Goal: Task Accomplishment & Management: Manage account settings

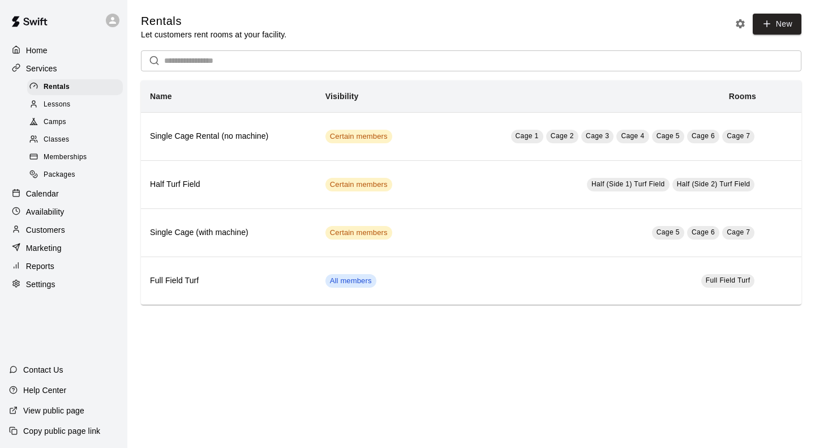
click at [57, 144] on span "Classes" at bounding box center [56, 139] width 25 height 11
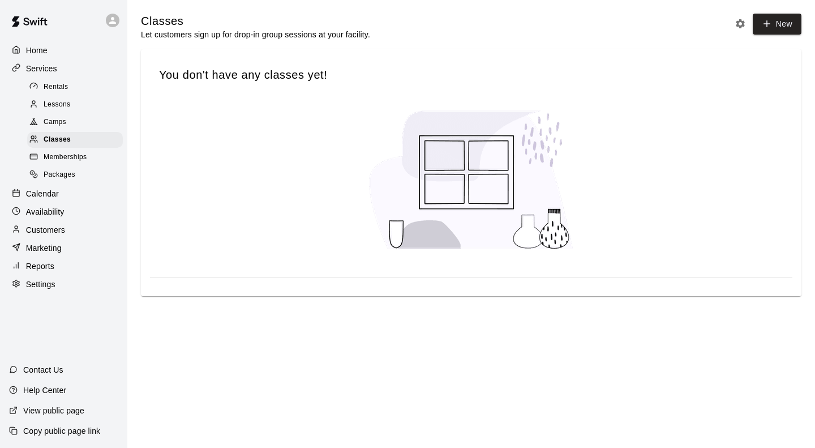
click at [773, 29] on button "New" at bounding box center [777, 24] width 49 height 21
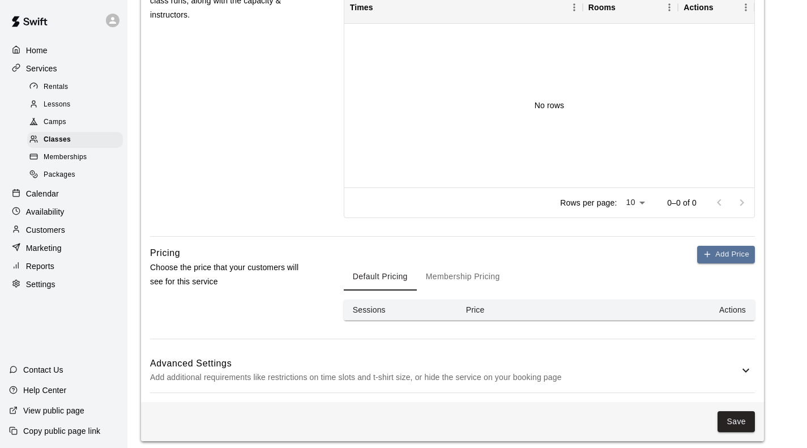
scroll to position [485, 0]
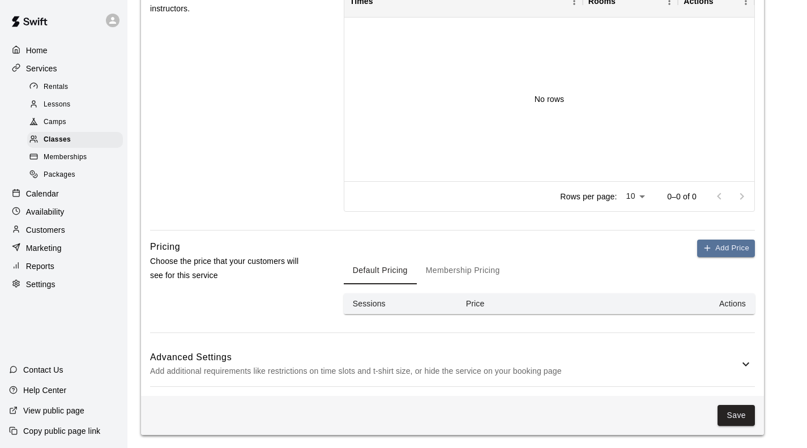
click at [713, 348] on div "Advanced Settings Add additional requirements like restrictions on time slots a…" at bounding box center [452, 364] width 605 height 45
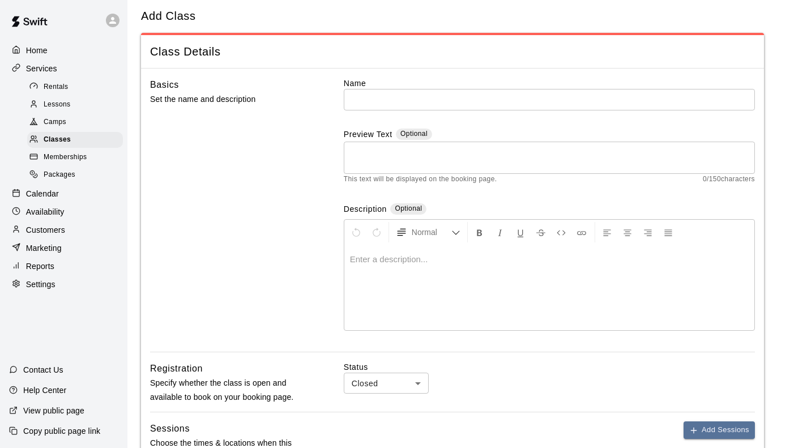
scroll to position [0, 0]
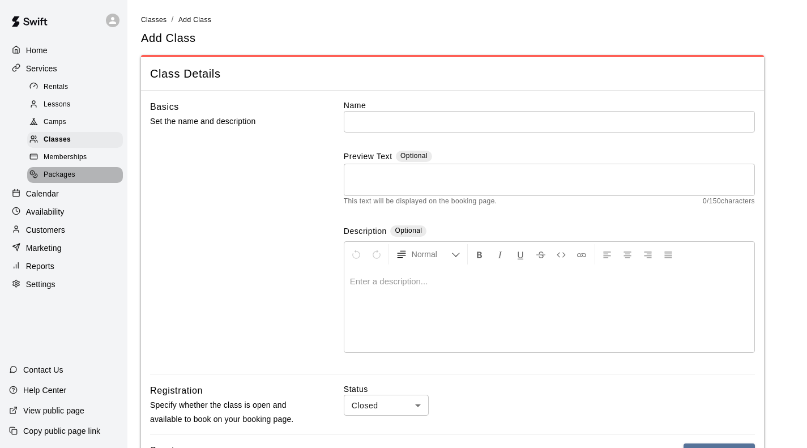
click at [57, 177] on span "Packages" at bounding box center [60, 174] width 32 height 11
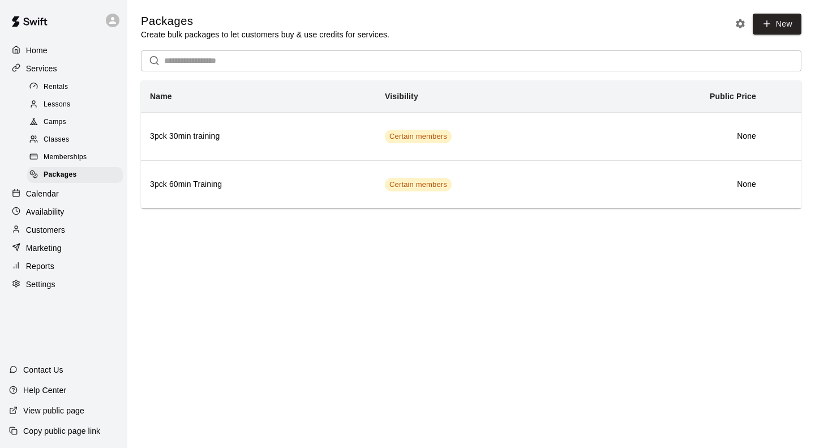
click at [59, 161] on span "Memberships" at bounding box center [65, 157] width 43 height 11
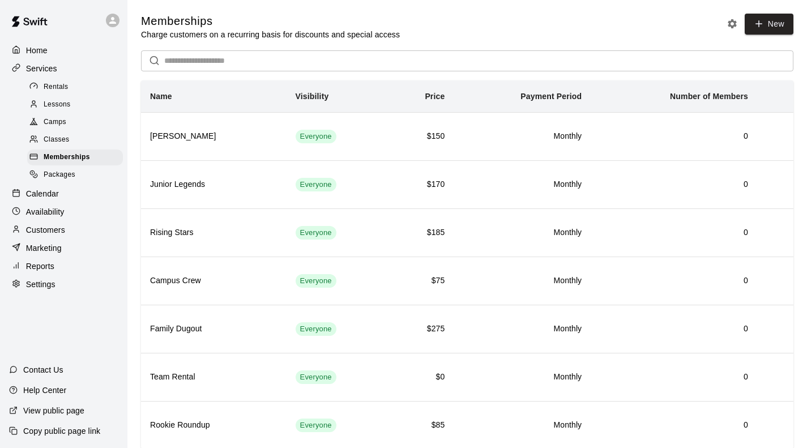
click at [36, 290] on p "Settings" at bounding box center [40, 284] width 29 height 11
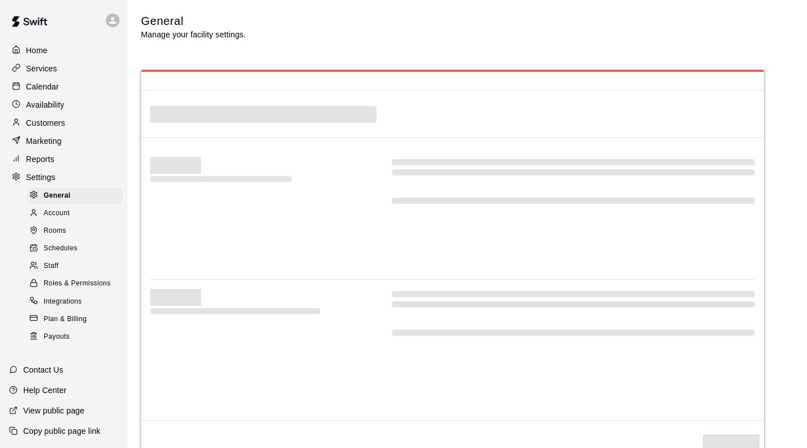
select select "**"
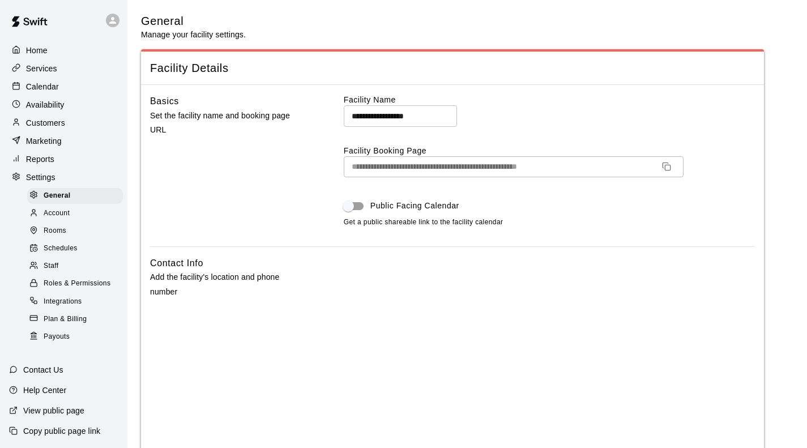
click at [54, 272] on span "Staff" at bounding box center [51, 265] width 15 height 11
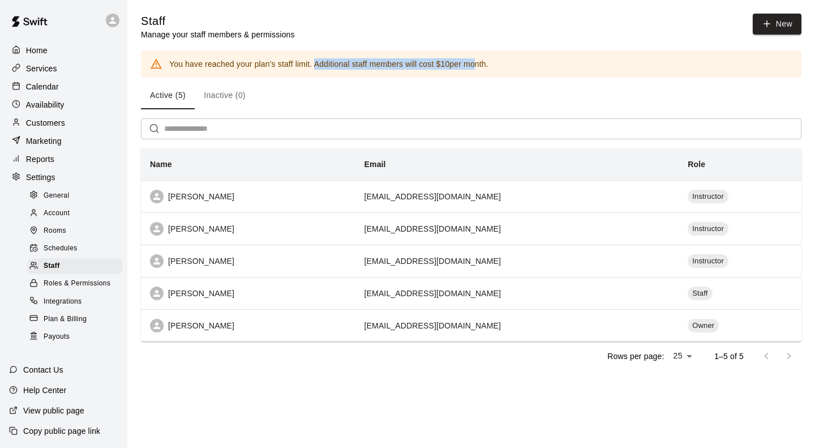
drag, startPoint x: 315, startPoint y: 67, endPoint x: 470, endPoint y: 68, distance: 154.6
click at [470, 68] on div "You have reached your plan's staff limit. Additional staff members will cost $ …" at bounding box center [328, 64] width 319 height 20
click at [471, 78] on div "You have reached your plan's staff limit. Additional staff members will cost $ …" at bounding box center [471, 63] width 661 height 27
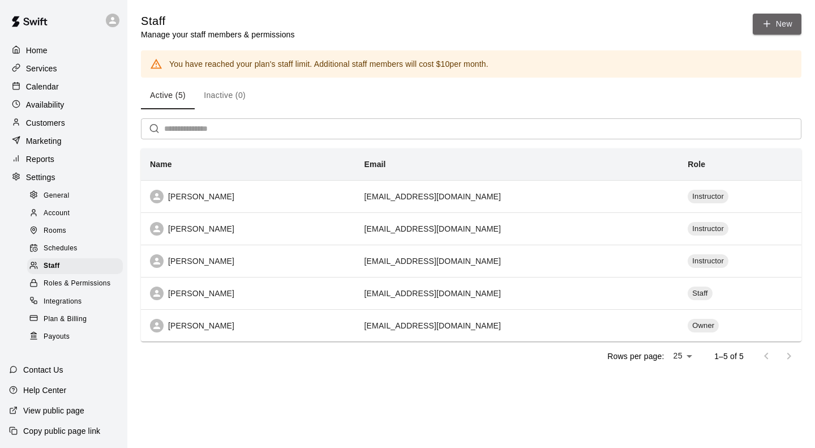
click at [772, 27] on link "New" at bounding box center [777, 24] width 49 height 21
select select "**"
click at [65, 325] on span "Plan & Billing" at bounding box center [65, 319] width 43 height 11
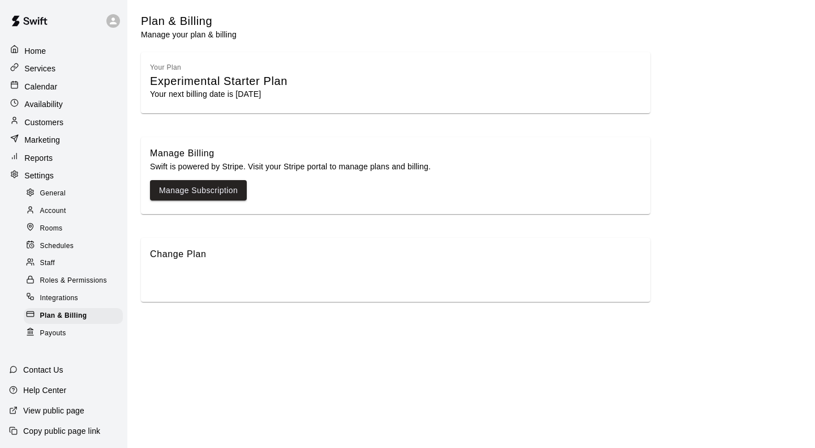
click at [198, 192] on link "Manage Subscription" at bounding box center [198, 190] width 79 height 14
